Goal: Communication & Community: Answer question/provide support

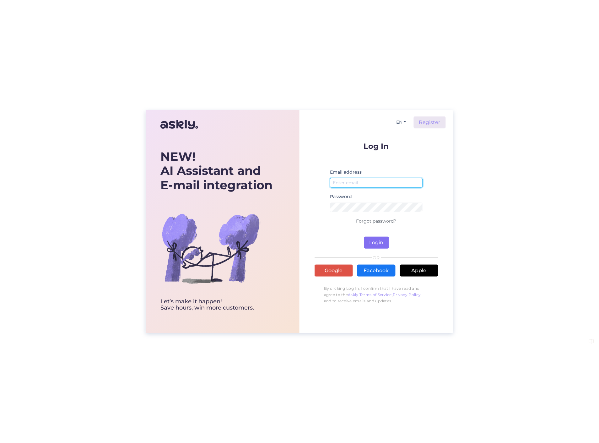
type input "[PERSON_NAME][EMAIL_ADDRESS][DOMAIN_NAME]"
click at [382, 243] on button "Login" at bounding box center [376, 243] width 25 height 12
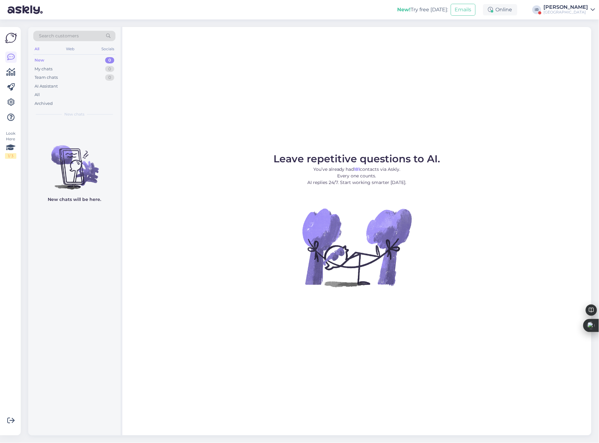
click at [572, 8] on div "[PERSON_NAME]" at bounding box center [566, 7] width 45 height 5
click at [574, 65] on button "Open" at bounding box center [582, 65] width 18 height 10
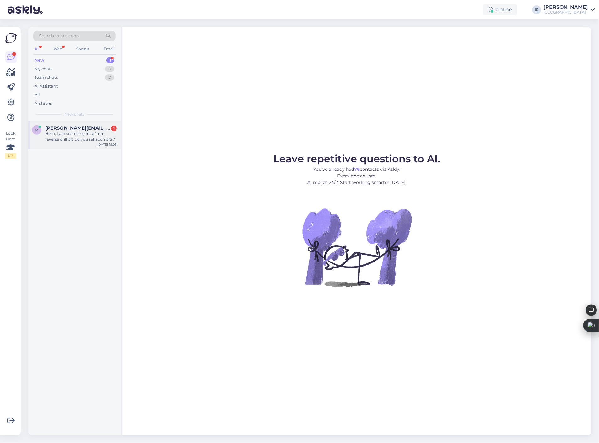
click at [64, 137] on div "Hello, I am searching for a 1mm reverse drill bit, do you sell such bits?" at bounding box center [81, 136] width 72 height 11
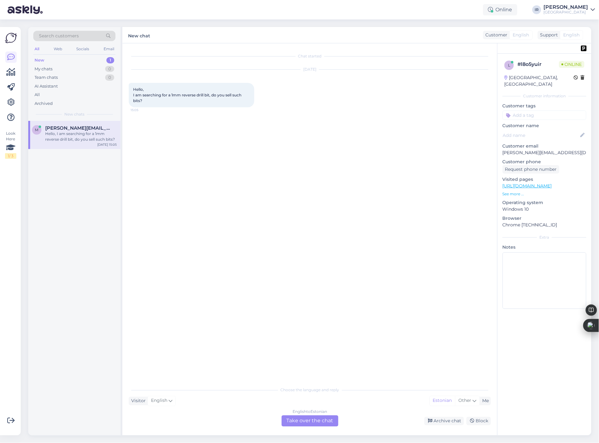
click at [309, 424] on div "English to Estonian Take over the chat" at bounding box center [310, 420] width 57 height 11
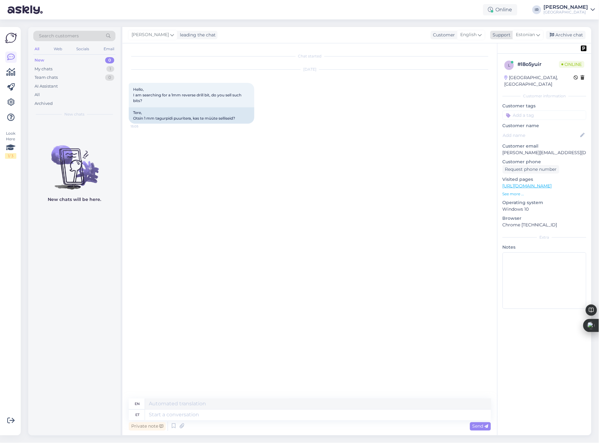
click at [532, 32] on span "Estonian" at bounding box center [525, 34] width 19 height 7
click at [499, 130] on link "English" at bounding box center [517, 133] width 69 height 10
click at [199, 412] on textarea at bounding box center [310, 413] width 362 height 13
type textarea "Hello!"
type textarea "Unfortunately we don't have them in stock and if we look something then deliver…"
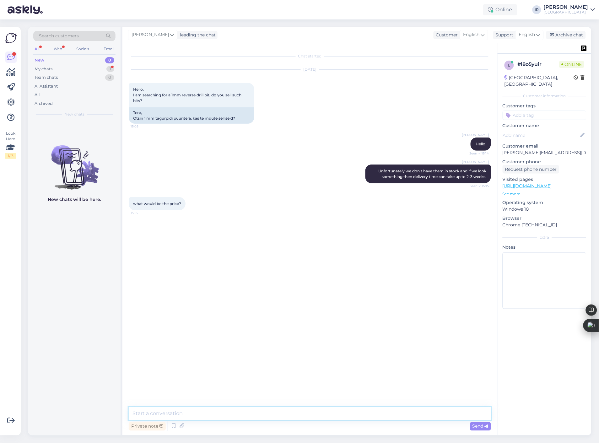
click at [211, 412] on textarea at bounding box center [310, 413] width 362 height 13
type textarea "I have no idea"
type textarea "Never sold"
type textarea "But for sure"
type textarea "How many you need."
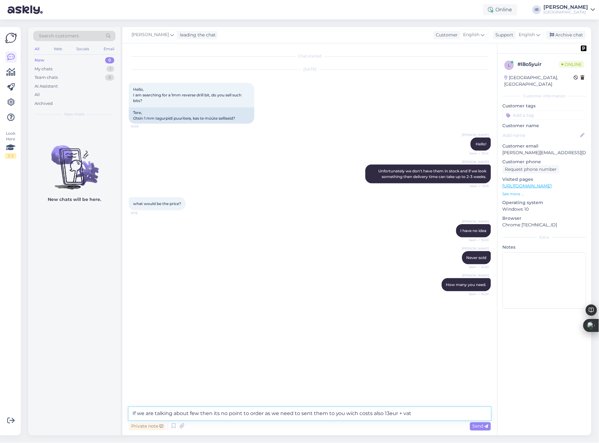
type textarea "If we are talking about few then its no point to order as we need to sent them …"
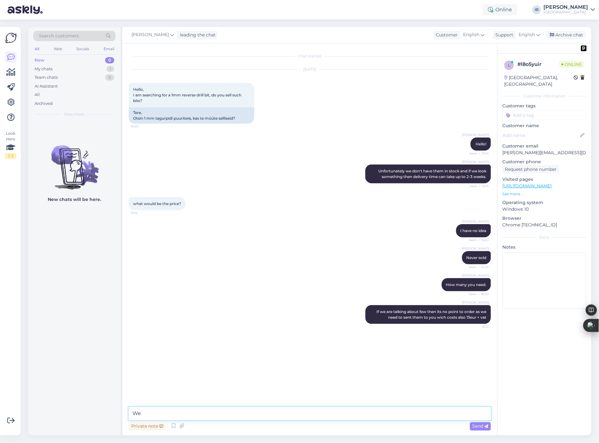
type textarea "W"
type textarea "We ship from [GEOGRAPHIC_DATA]"
type textarea "We have big warehouse here"
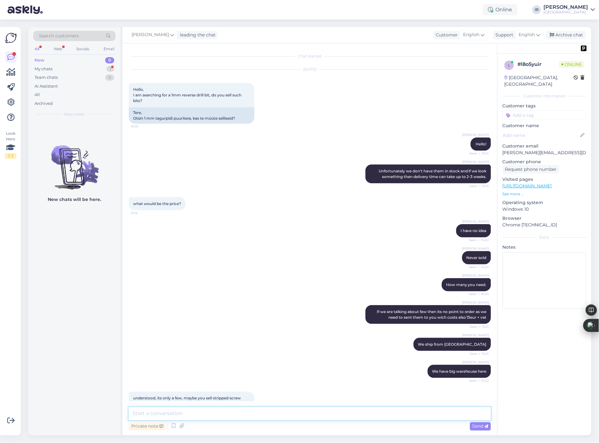
scroll to position [16, 0]
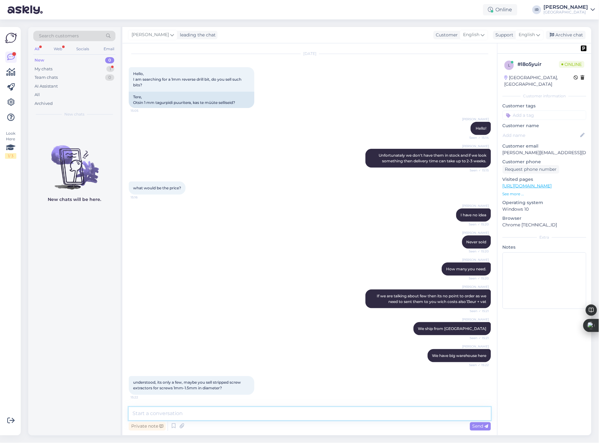
click at [184, 412] on textarea at bounding box center [310, 413] width 362 height 13
type textarea "if its few you find probably from the local market"
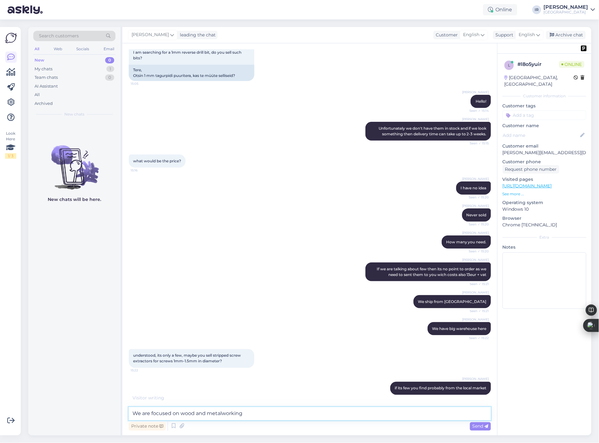
scroll to position [70, 0]
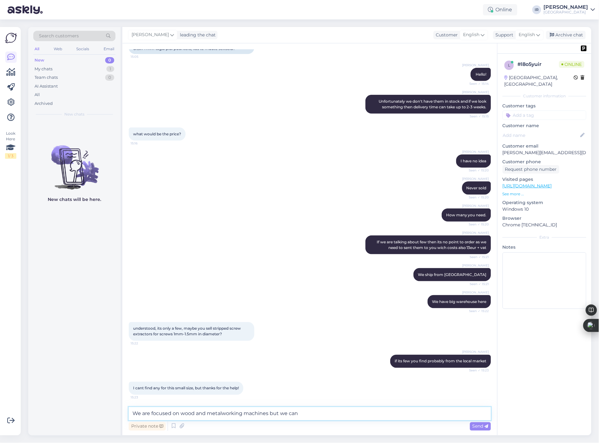
type textarea "We are focused on wood and metalworking machines but we can"
type textarea "I"
click at [229, 406] on div "Chat started [DATE] Hello, I am searching for a 1mm reverse drill bit, do you s…" at bounding box center [309, 239] width 375 height 392
click at [223, 417] on textarea at bounding box center [310, 413] width 362 height 13
click at [185, 419] on textarea "Try these guys!" at bounding box center [310, 413] width 362 height 13
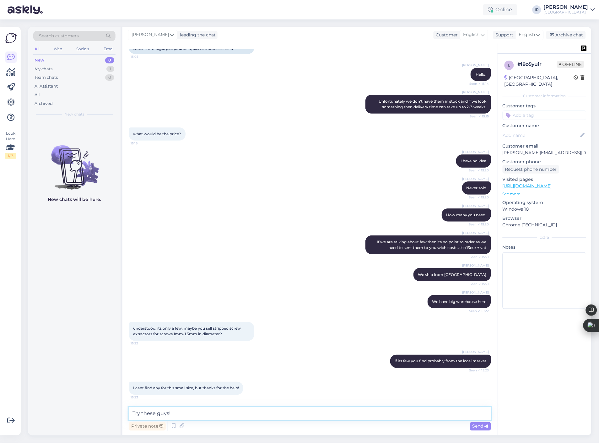
paste textarea "[URL][DOMAIN_NAME]"
type textarea "Try these guys! [URL][DOMAIN_NAME]"
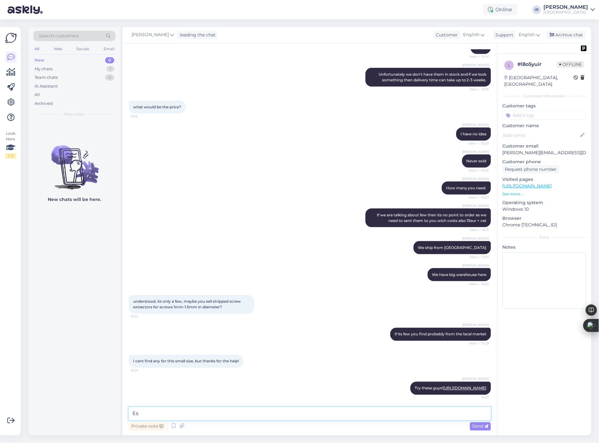
type textarea "E"
type textarea "They are selling everything and might help you"
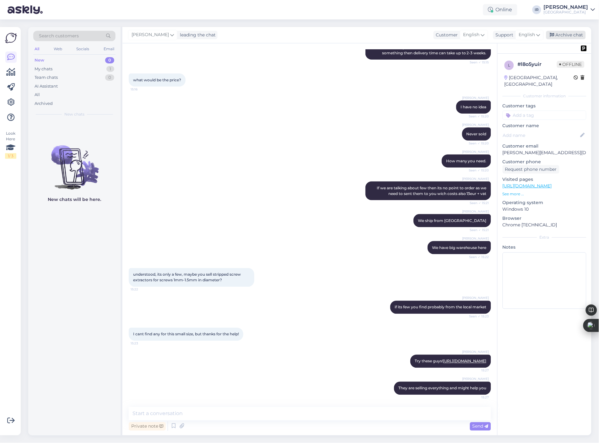
click at [567, 32] on div "Archive chat" at bounding box center [566, 35] width 40 height 8
